Goal: Use online tool/utility: Use online tool/utility

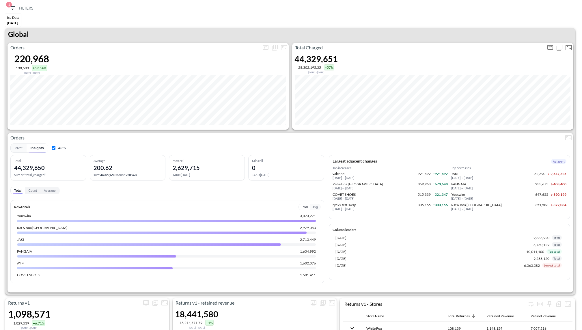
click at [550, 47] on icon "more" at bounding box center [550, 47] width 3 height 2
click at [506, 93] on body "BI.P.EYE, Interactive Analytics Dashboards 1 Filters Iso Date [DATE] Returns v2…" at bounding box center [291, 165] width 582 height 330
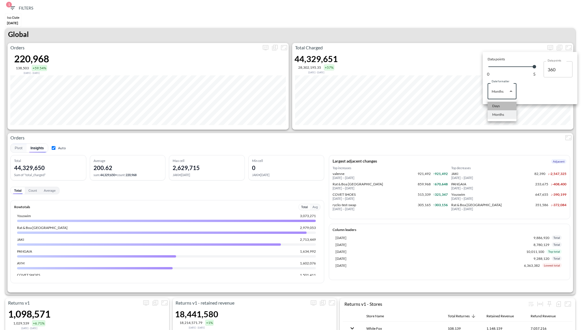
click at [497, 106] on div "Days" at bounding box center [497, 105] width 8 height 5
type input "Days"
click at [444, 33] on div at bounding box center [291, 165] width 582 height 330
type input "140"
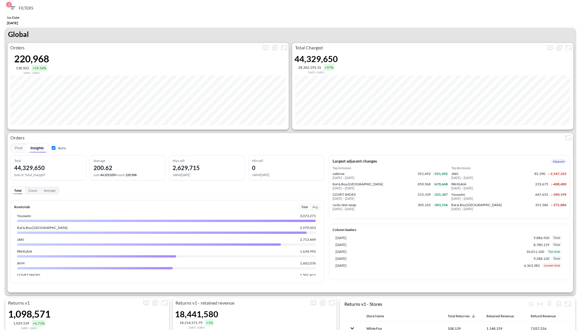
click at [444, 33] on div "Global" at bounding box center [290, 35] width 570 height 15
